Goal: Task Accomplishment & Management: Manage account settings

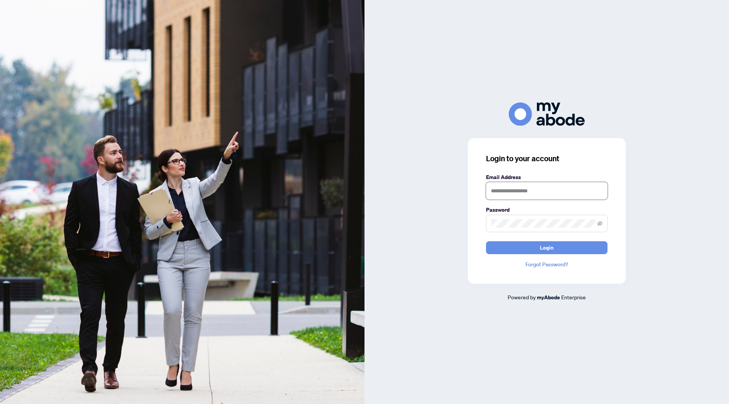
click at [506, 196] on input "text" at bounding box center [547, 190] width 122 height 17
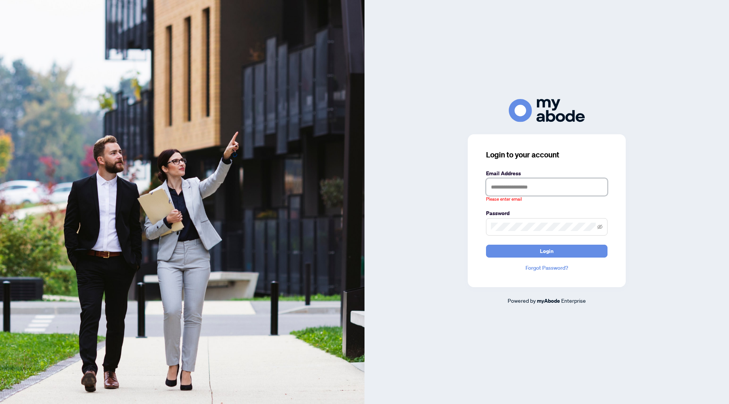
type input "**********"
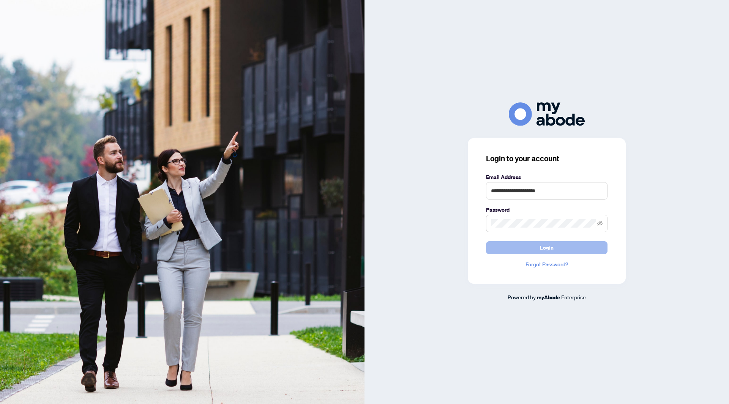
click at [542, 250] on span "Login" at bounding box center [547, 248] width 14 height 12
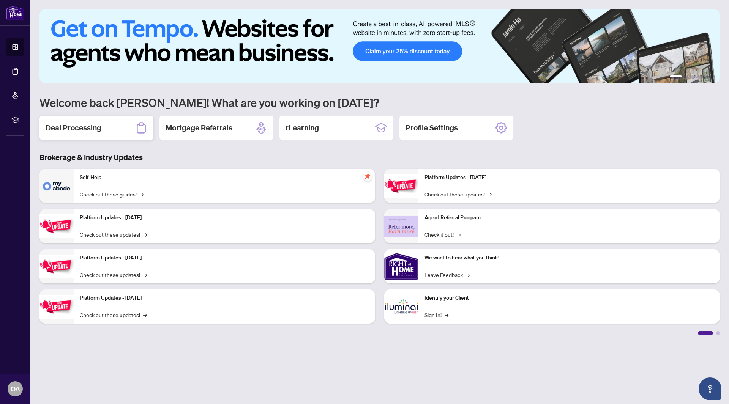
click at [100, 128] on h2 "Deal Processing" at bounding box center [74, 128] width 56 height 11
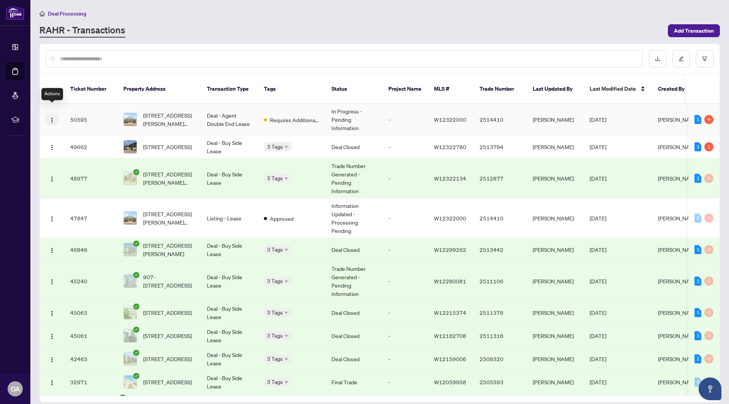
click at [51, 117] on img "button" at bounding box center [52, 120] width 6 height 6
click at [74, 128] on span "View Transaction" at bounding box center [88, 126] width 73 height 8
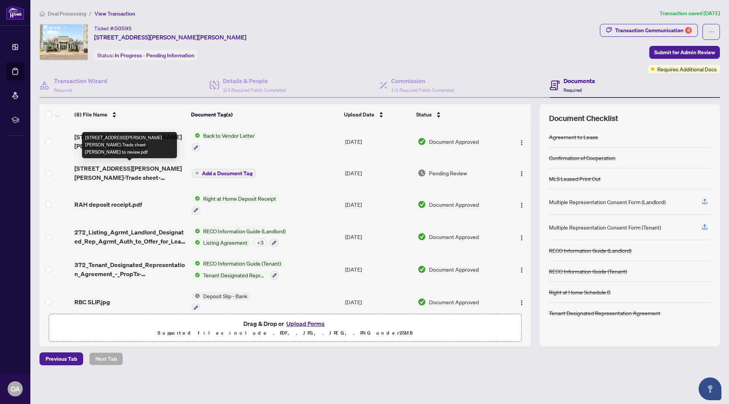
click at [92, 165] on span "[STREET_ADDRESS][PERSON_NAME][PERSON_NAME]-Trade sheet-[PERSON_NAME] to review.…" at bounding box center [129, 173] width 111 height 18
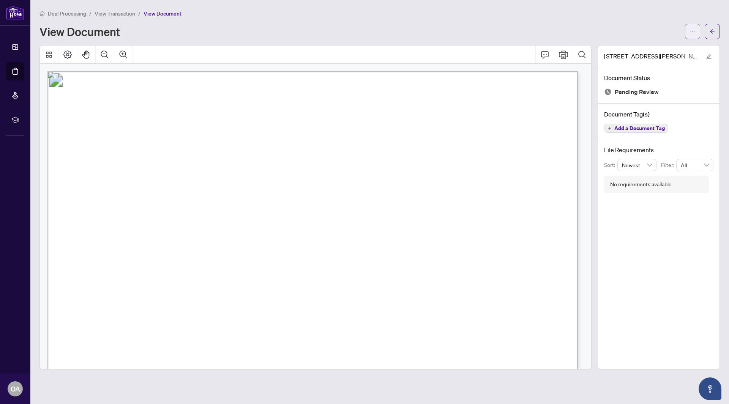
click at [691, 33] on icon "ellipsis" at bounding box center [692, 31] width 5 height 5
click at [674, 51] on span "Download" at bounding box center [665, 48] width 58 height 8
click at [109, 13] on span "View Transaction" at bounding box center [115, 13] width 41 height 7
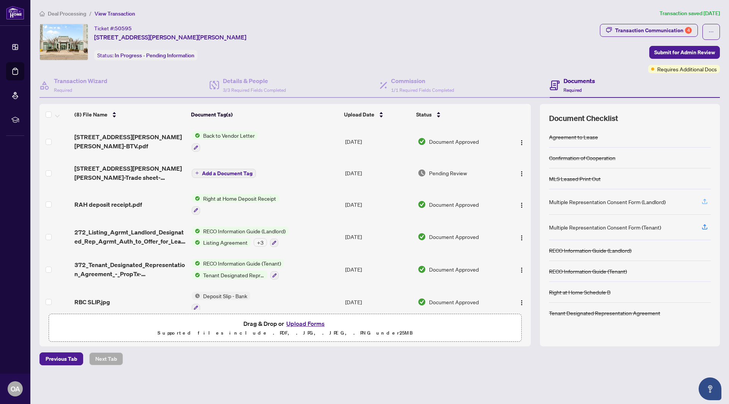
click at [706, 200] on icon "button" at bounding box center [704, 201] width 7 height 7
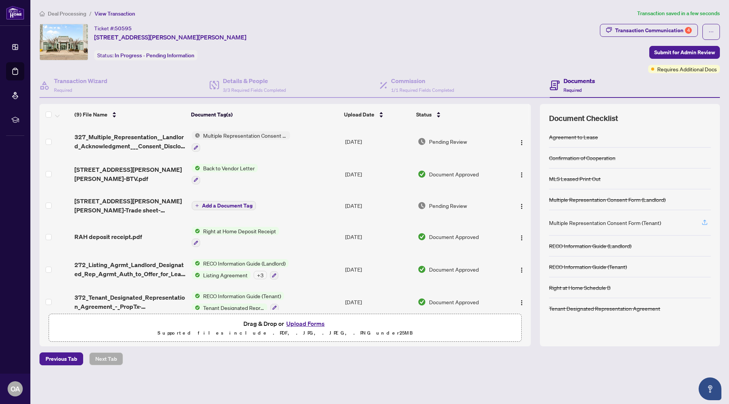
click at [704, 223] on icon "button" at bounding box center [704, 222] width 7 height 7
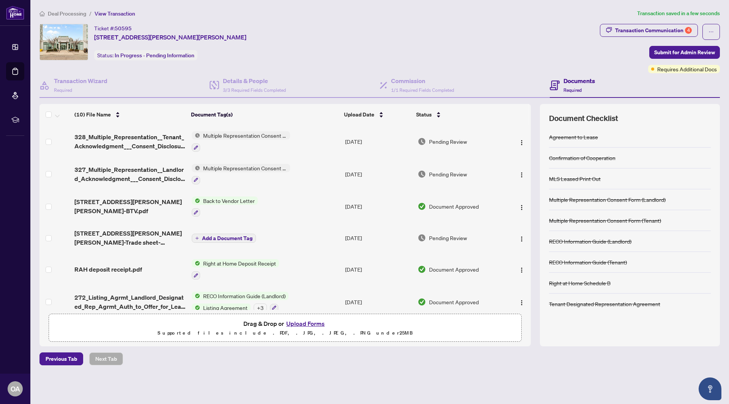
scroll to position [136, 0]
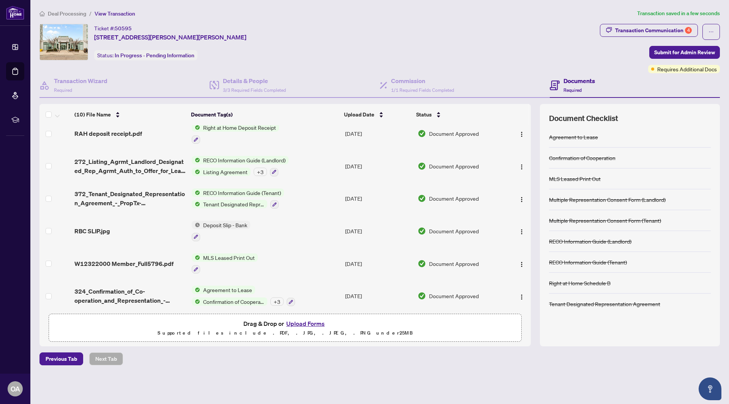
click at [303, 323] on button "Upload Forms" at bounding box center [305, 324] width 43 height 10
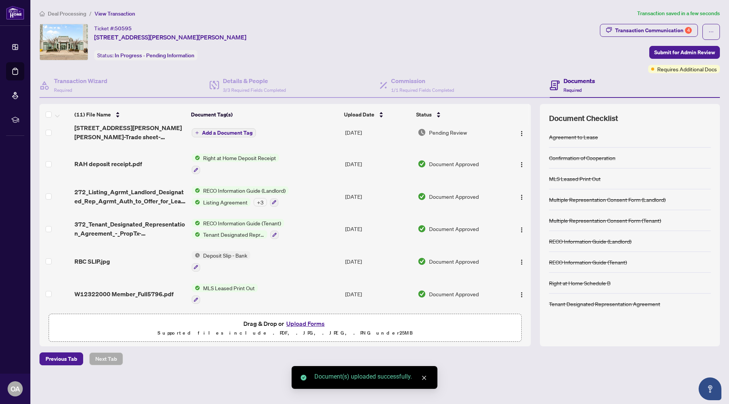
scroll to position [0, 0]
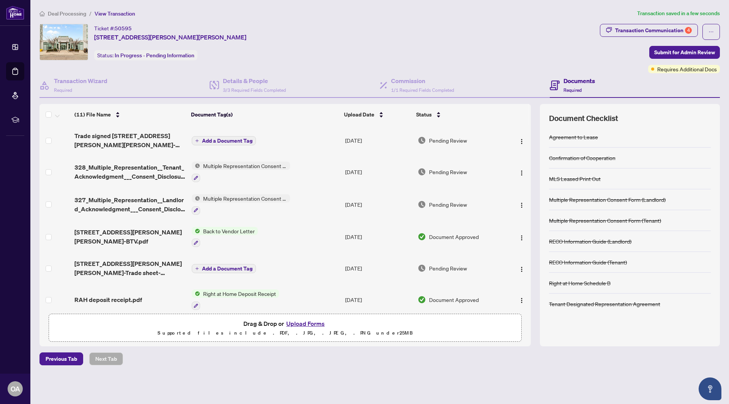
click at [217, 138] on span "Add a Document Tag" at bounding box center [227, 140] width 51 height 5
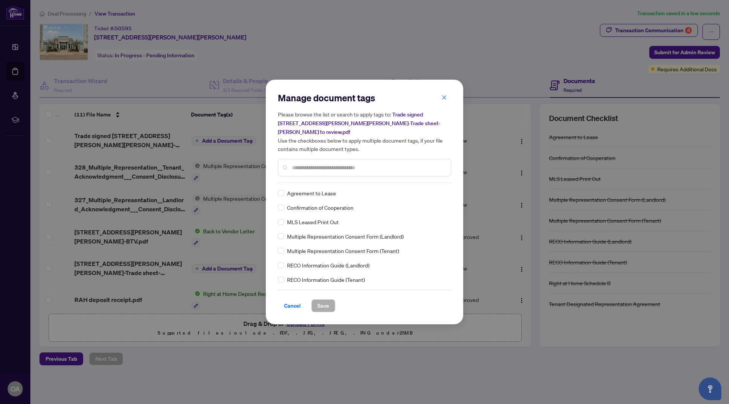
click at [326, 182] on div "Manage document tags Please browse the list or search to apply tags to: Trade s…" at bounding box center [364, 202] width 173 height 221
click at [331, 166] on input "text" at bounding box center [368, 168] width 153 height 8
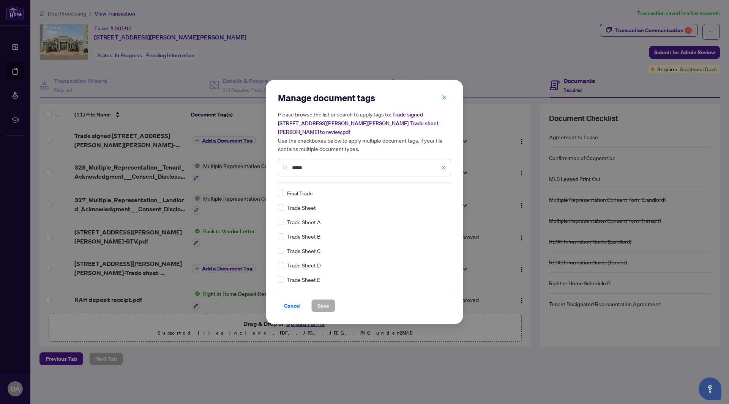
type input "*****"
click at [317, 303] on span "Save" at bounding box center [323, 306] width 12 height 12
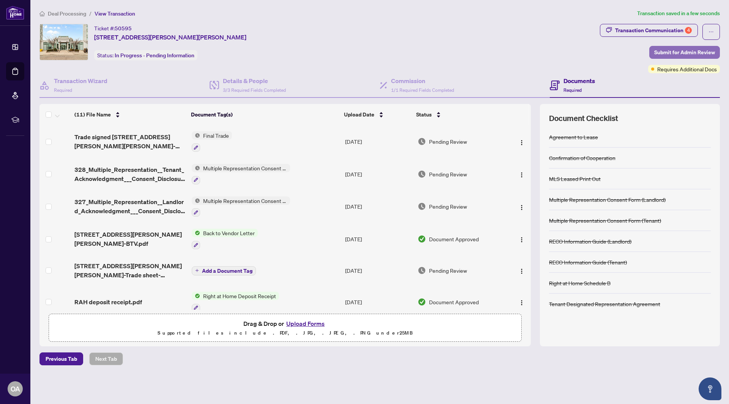
click at [677, 51] on span "Submit for Admin Review" at bounding box center [684, 52] width 61 height 12
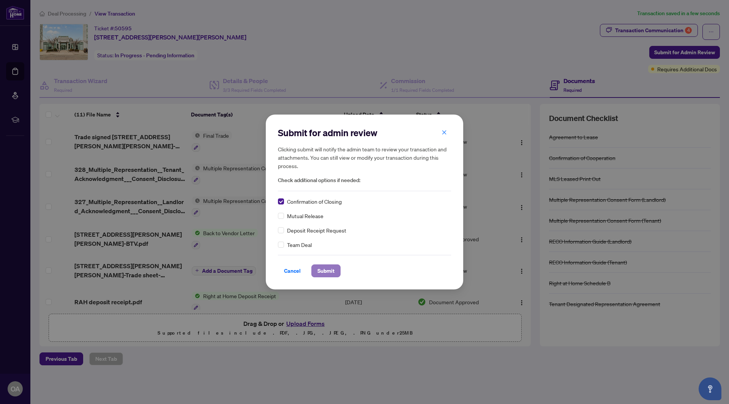
click at [324, 274] on span "Submit" at bounding box center [325, 271] width 17 height 12
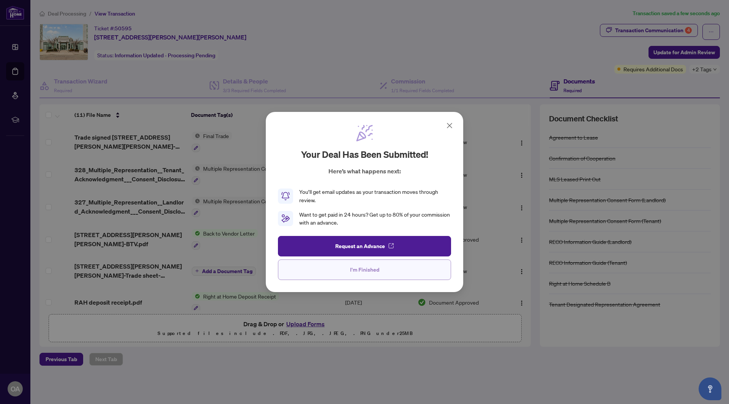
click at [355, 268] on span "I'm Finished" at bounding box center [364, 270] width 29 height 12
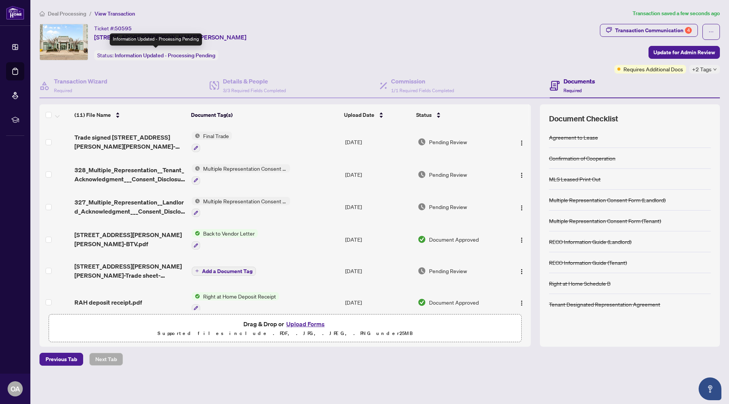
click at [155, 55] on span "Information Updated - Processing Pending" at bounding box center [165, 55] width 101 height 7
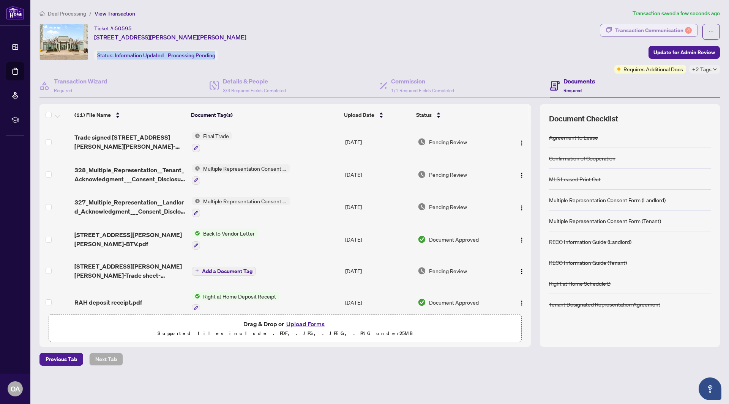
click at [676, 28] on div "Transaction Communication 4" at bounding box center [653, 30] width 77 height 12
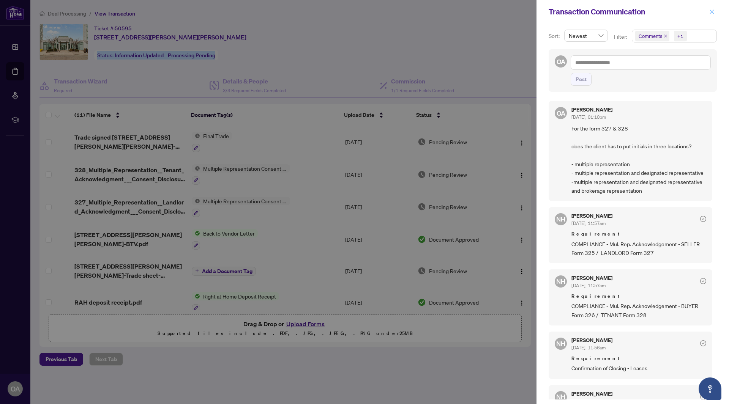
click at [711, 12] on icon "close" at bounding box center [711, 11] width 5 height 5
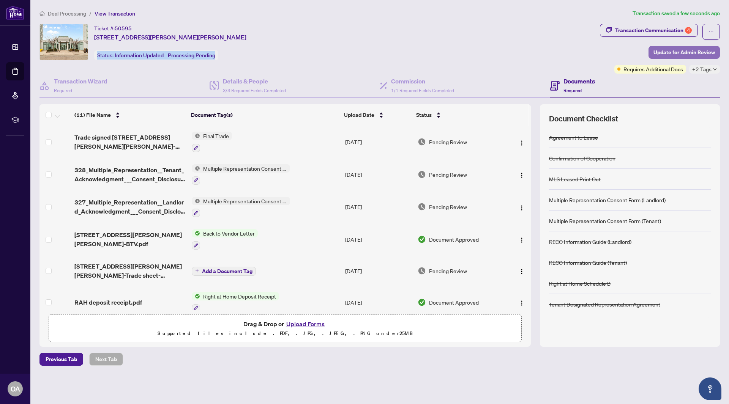
click at [687, 48] on span "Update for Admin Review" at bounding box center [685, 52] width 62 height 12
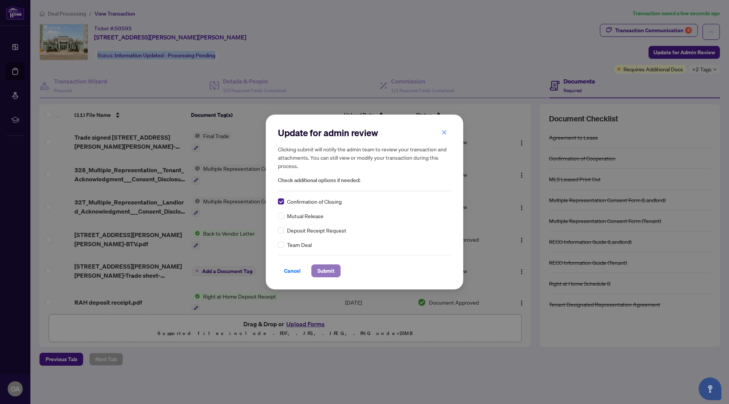
click at [318, 270] on span "Submit" at bounding box center [325, 271] width 17 height 12
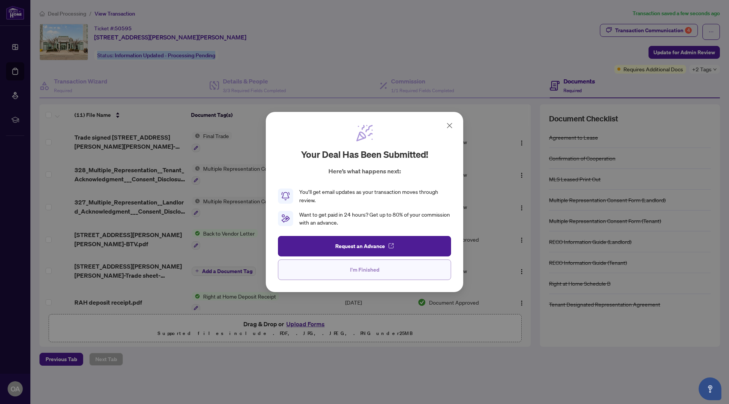
click at [391, 271] on button "I'm Finished" at bounding box center [364, 270] width 173 height 21
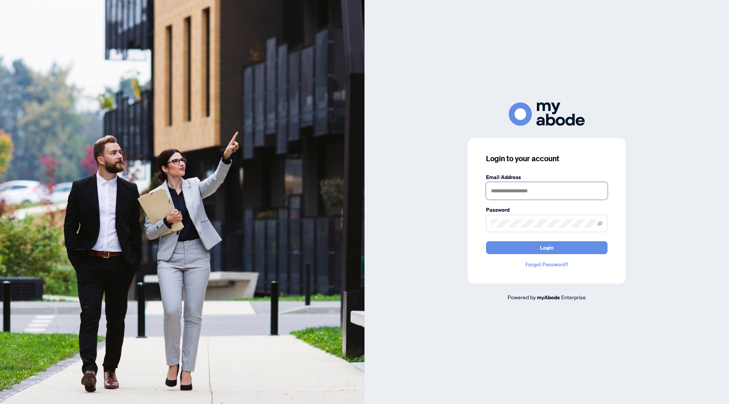
click at [529, 189] on input "text" at bounding box center [547, 190] width 122 height 17
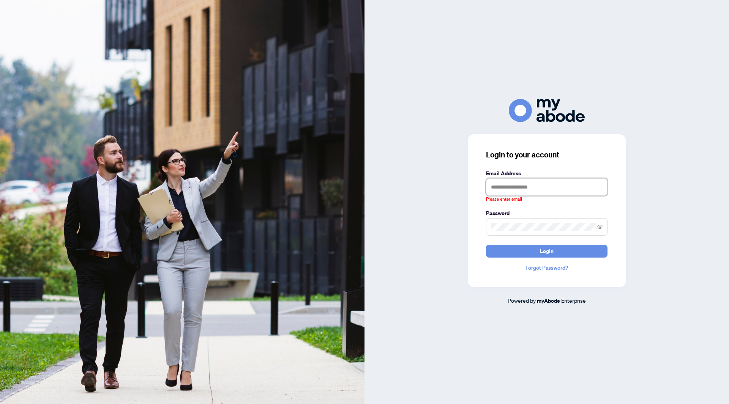
type input "**********"
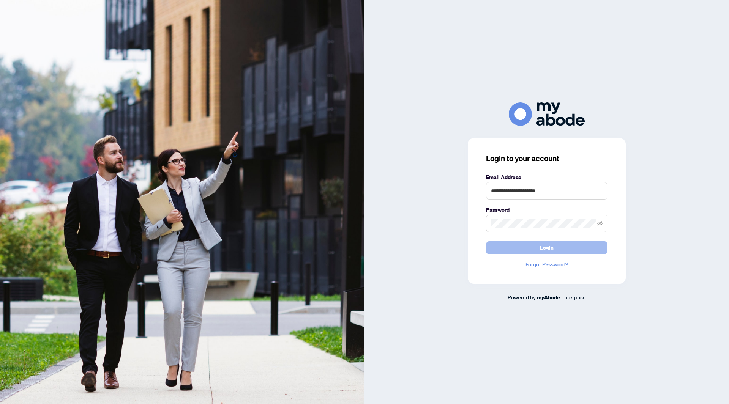
click at [547, 253] on span "Login" at bounding box center [547, 248] width 14 height 12
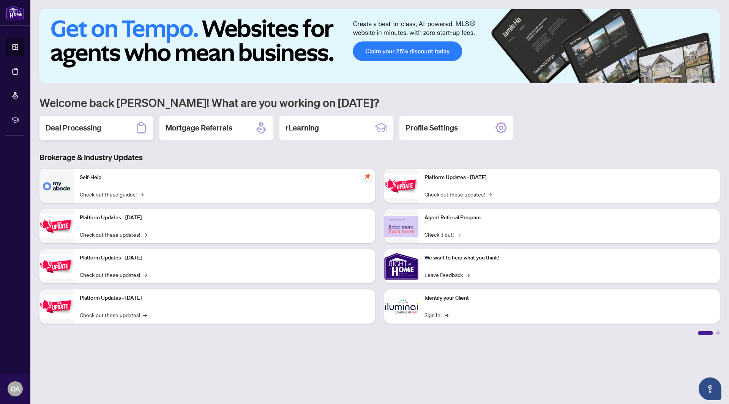
click at [91, 126] on h2 "Deal Processing" at bounding box center [74, 128] width 56 height 11
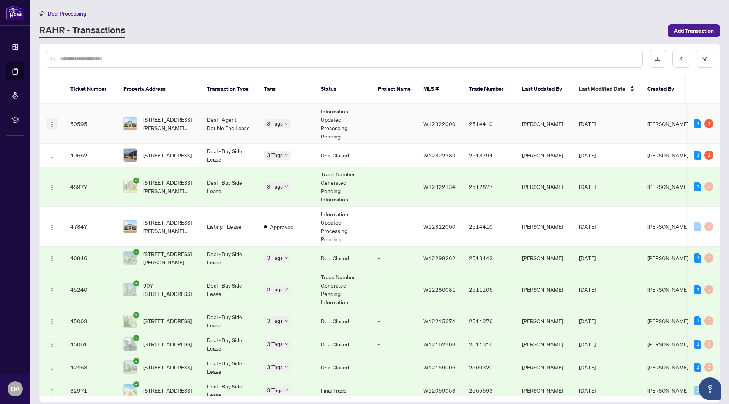
click at [55, 118] on button "button" at bounding box center [52, 124] width 12 height 12
click at [68, 127] on span "View Transaction" at bounding box center [88, 130] width 73 height 8
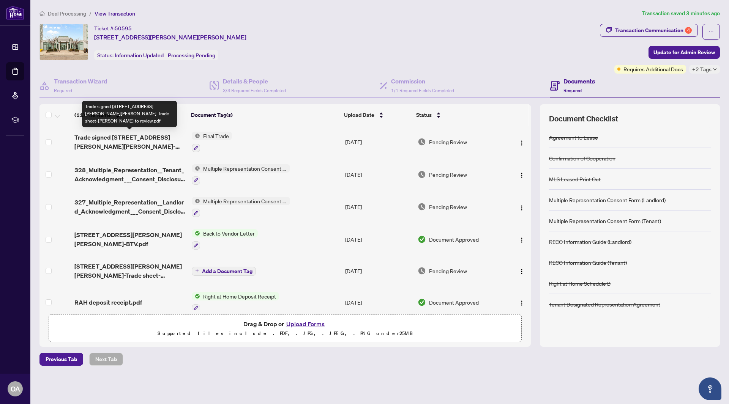
click at [96, 133] on span "Trade signed [STREET_ADDRESS][PERSON_NAME][PERSON_NAME]-Trade sheet-[PERSON_NAM…" at bounding box center [129, 142] width 111 height 18
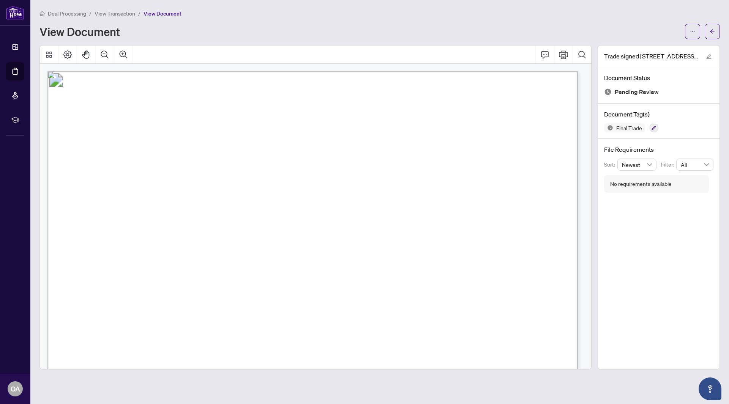
click at [188, 226] on span "$1,225.00" at bounding box center [175, 226] width 25 height 6
